Goal: Information Seeking & Learning: Learn about a topic

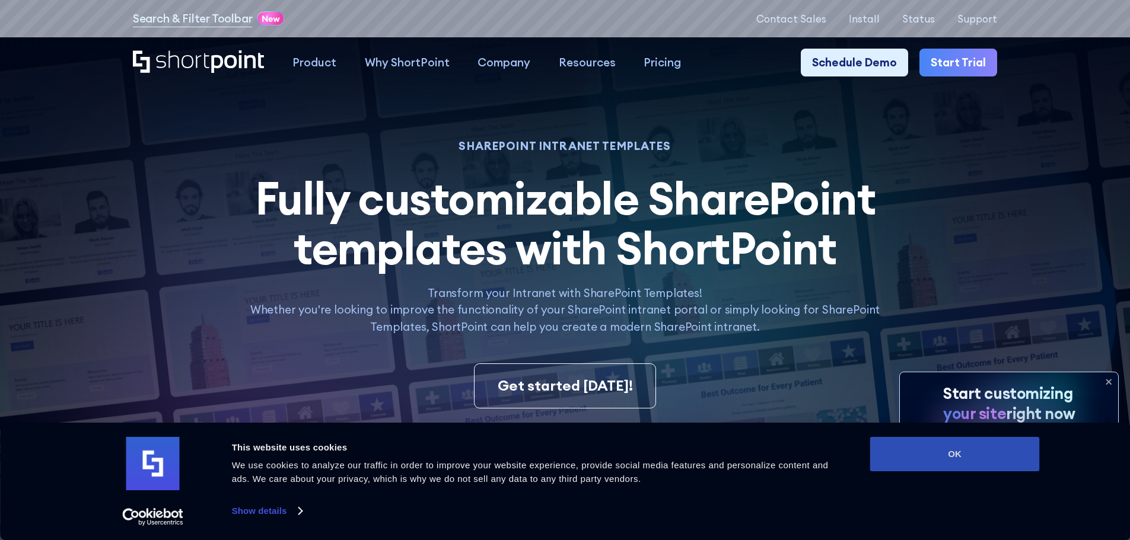
click at [928, 450] on button "OK" at bounding box center [955, 454] width 170 height 34
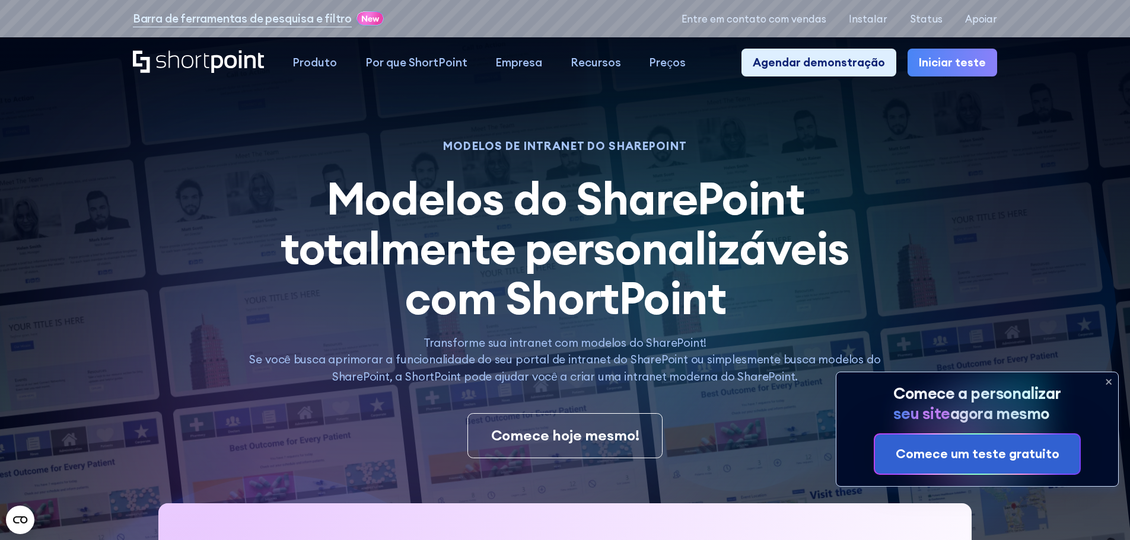
click at [1110, 383] on icon at bounding box center [1108, 382] width 5 height 5
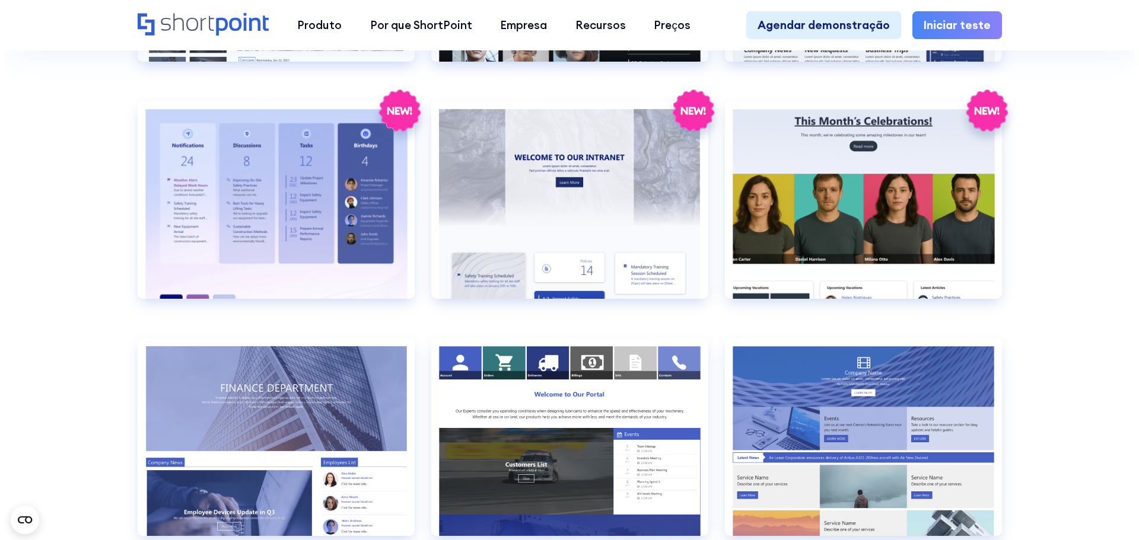
scroll to position [2492, 0]
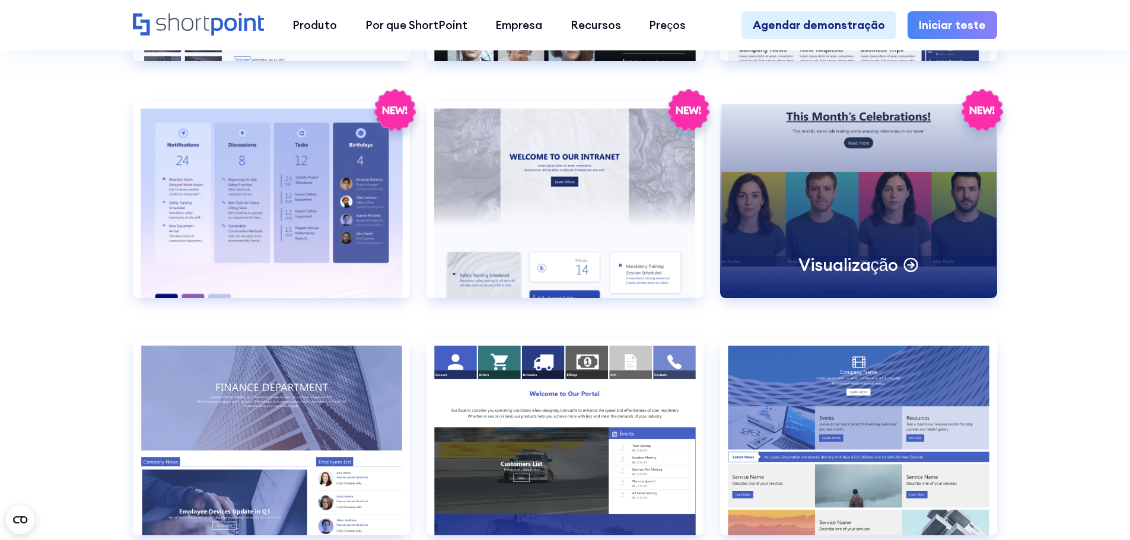
click at [855, 276] on font "Visualização" at bounding box center [848, 265] width 100 height 22
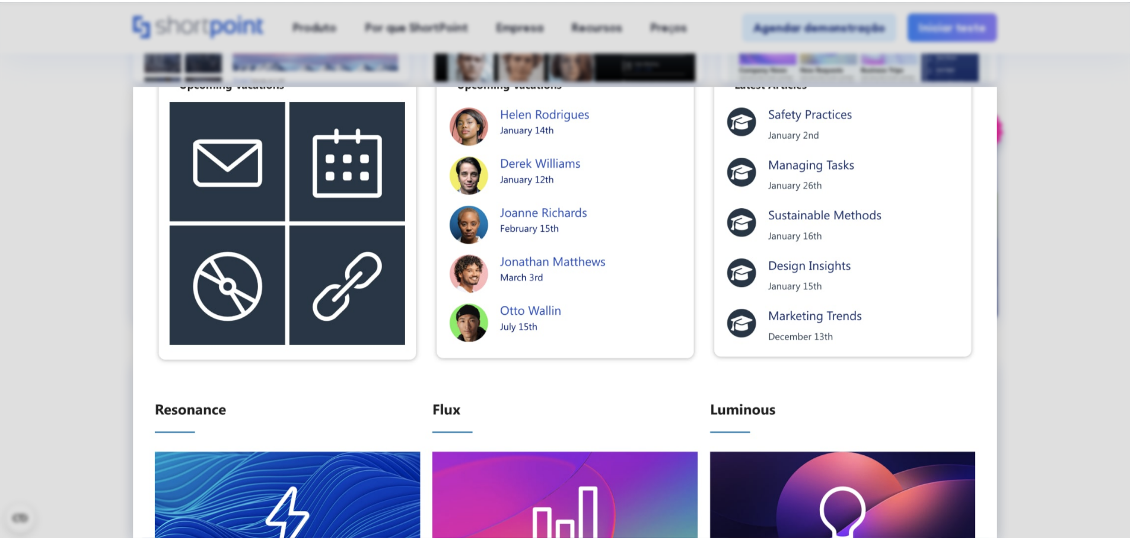
scroll to position [949, 0]
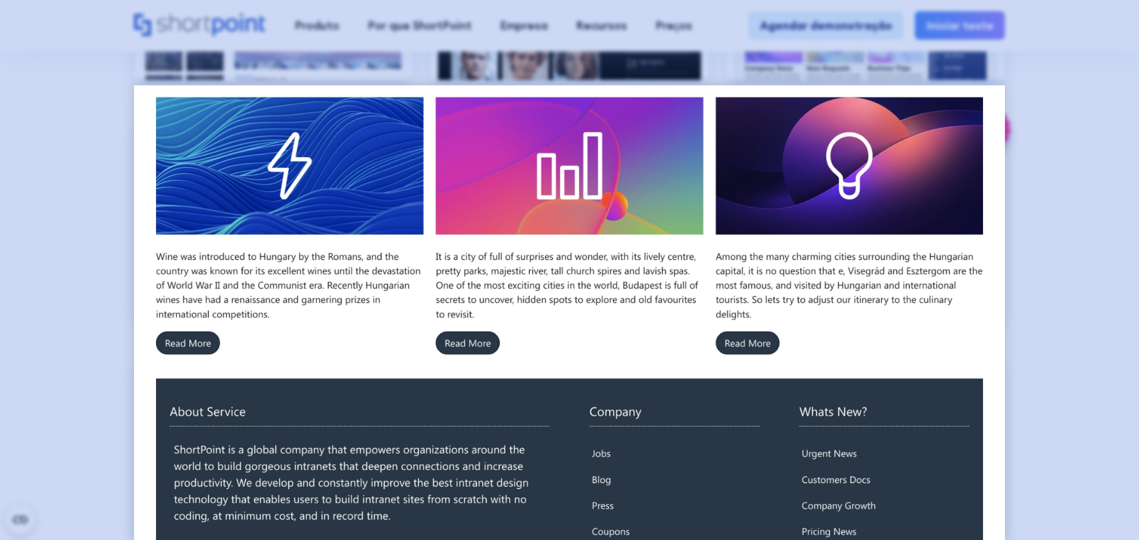
click at [1101, 201] on div at bounding box center [569, 270] width 1139 height 540
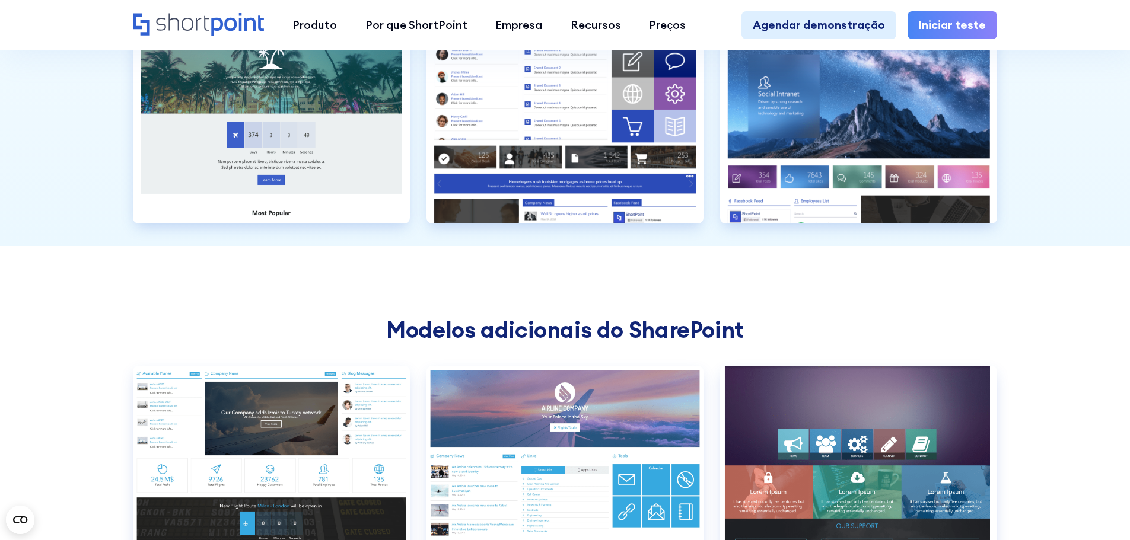
scroll to position [4212, 0]
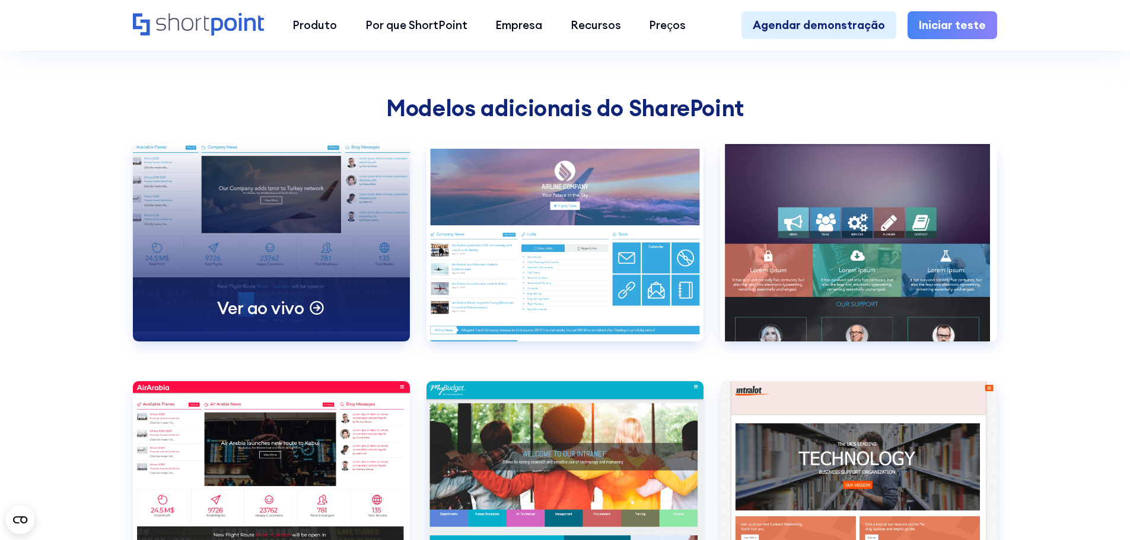
click at [271, 319] on div "Ver ao vivo" at bounding box center [271, 243] width 277 height 198
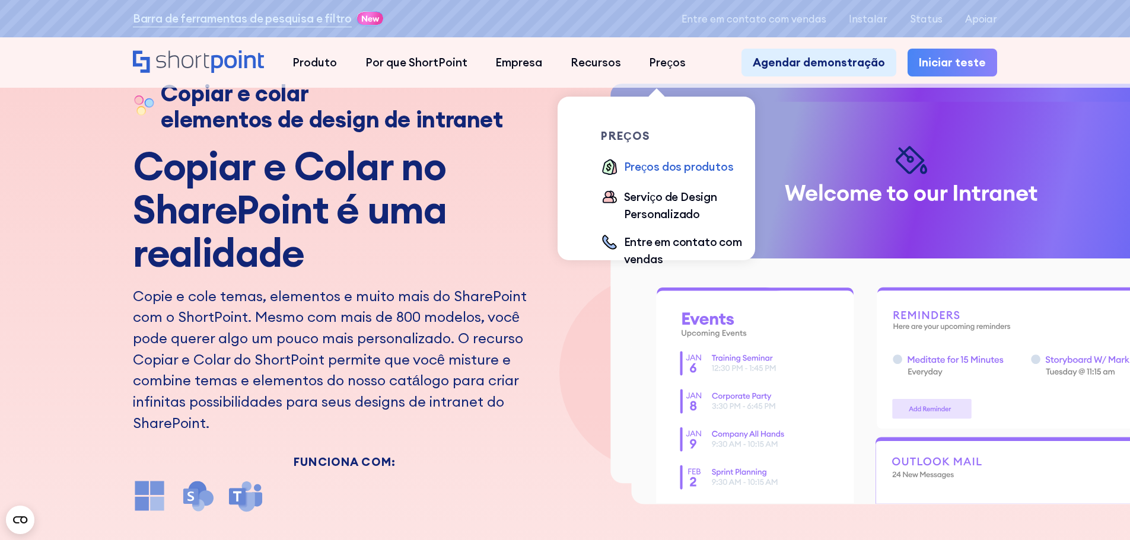
click at [638, 173] on font "Preços dos produtos" at bounding box center [679, 167] width 110 height 14
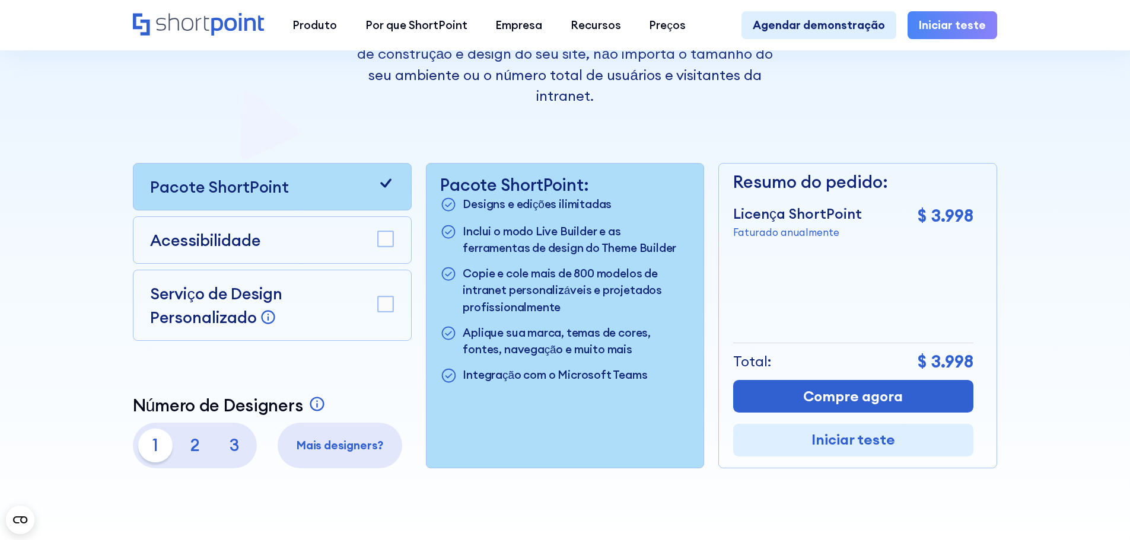
scroll to position [356, 0]
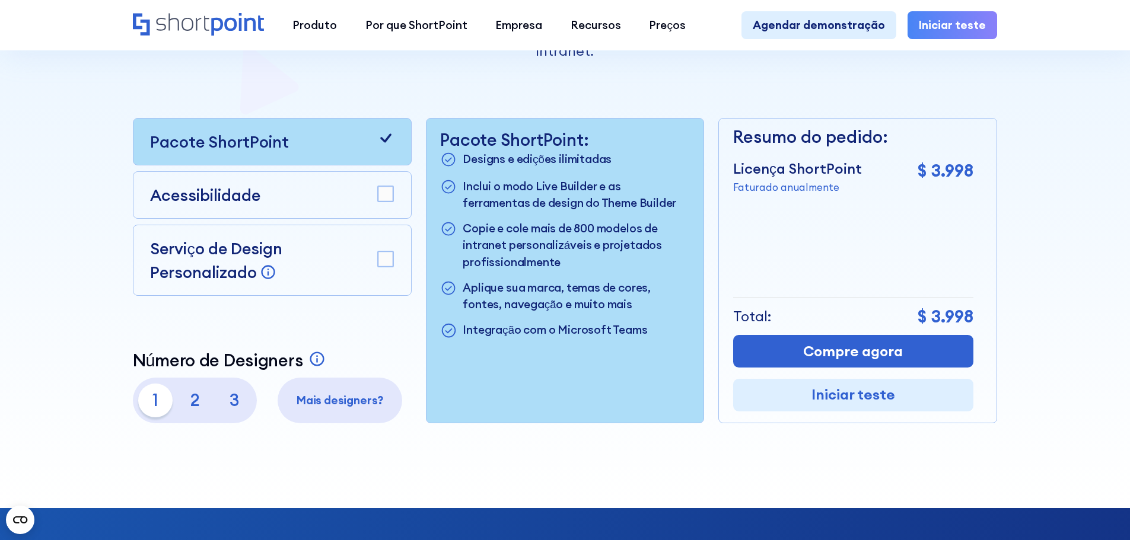
click at [384, 267] on rect at bounding box center [385, 259] width 15 height 15
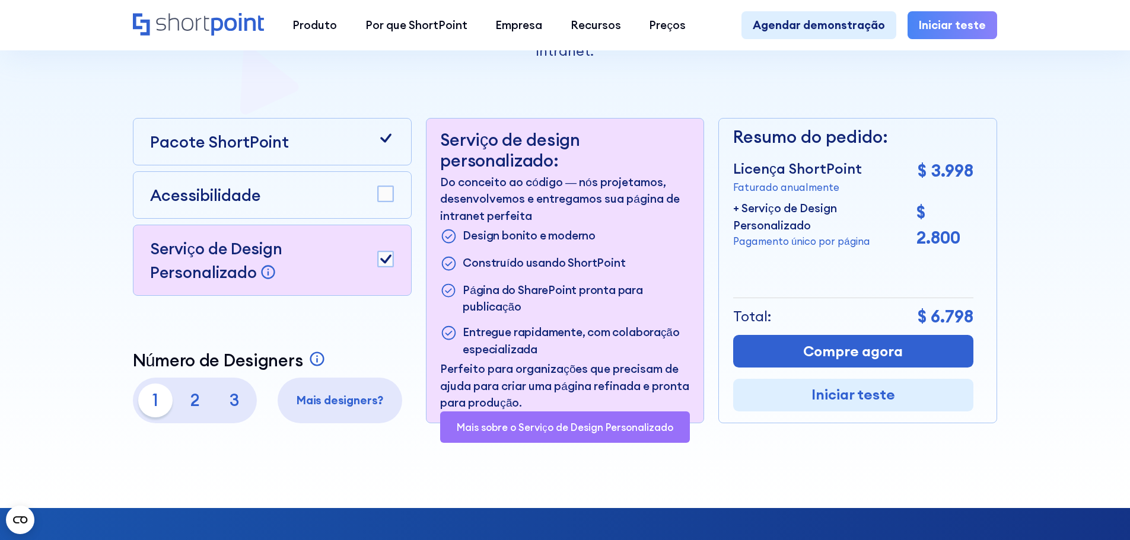
click at [384, 263] on icon at bounding box center [385, 258] width 11 height 9
